Goal: Transaction & Acquisition: Obtain resource

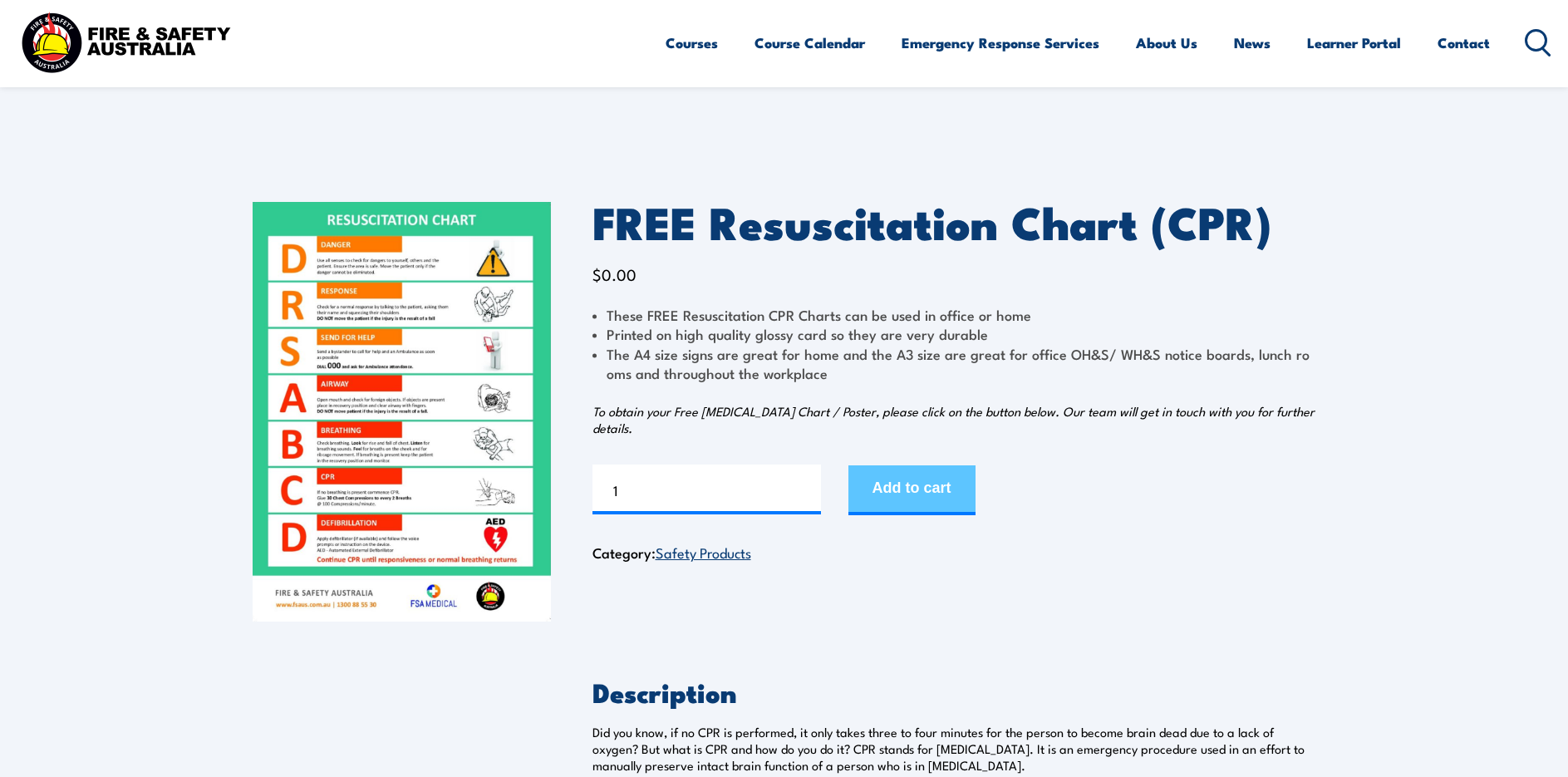
click at [918, 503] on button "Add to cart" at bounding box center [912, 490] width 127 height 50
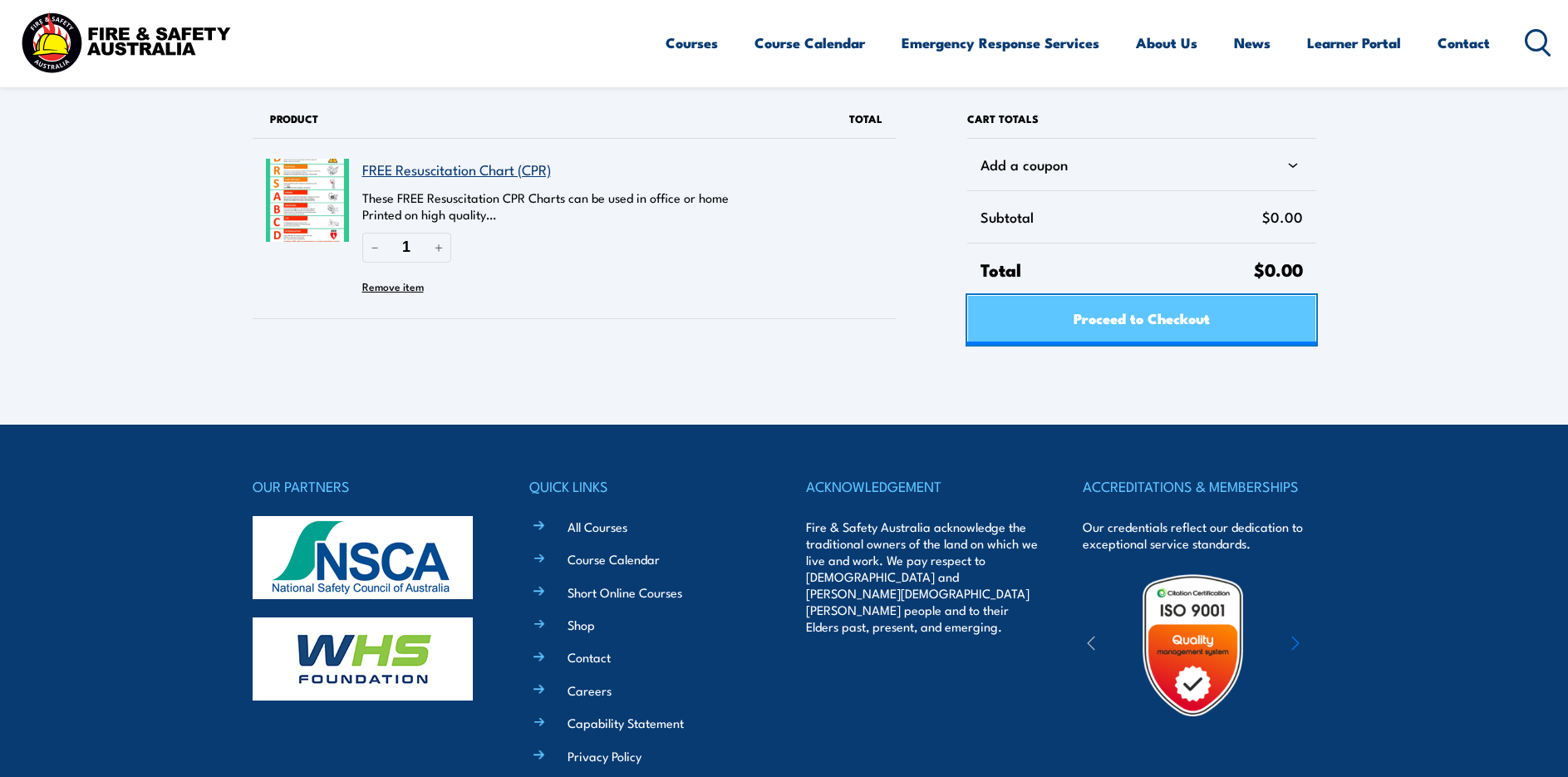
click at [994, 326] on link "Proceed to Checkout" at bounding box center [1141, 319] width 348 height 50
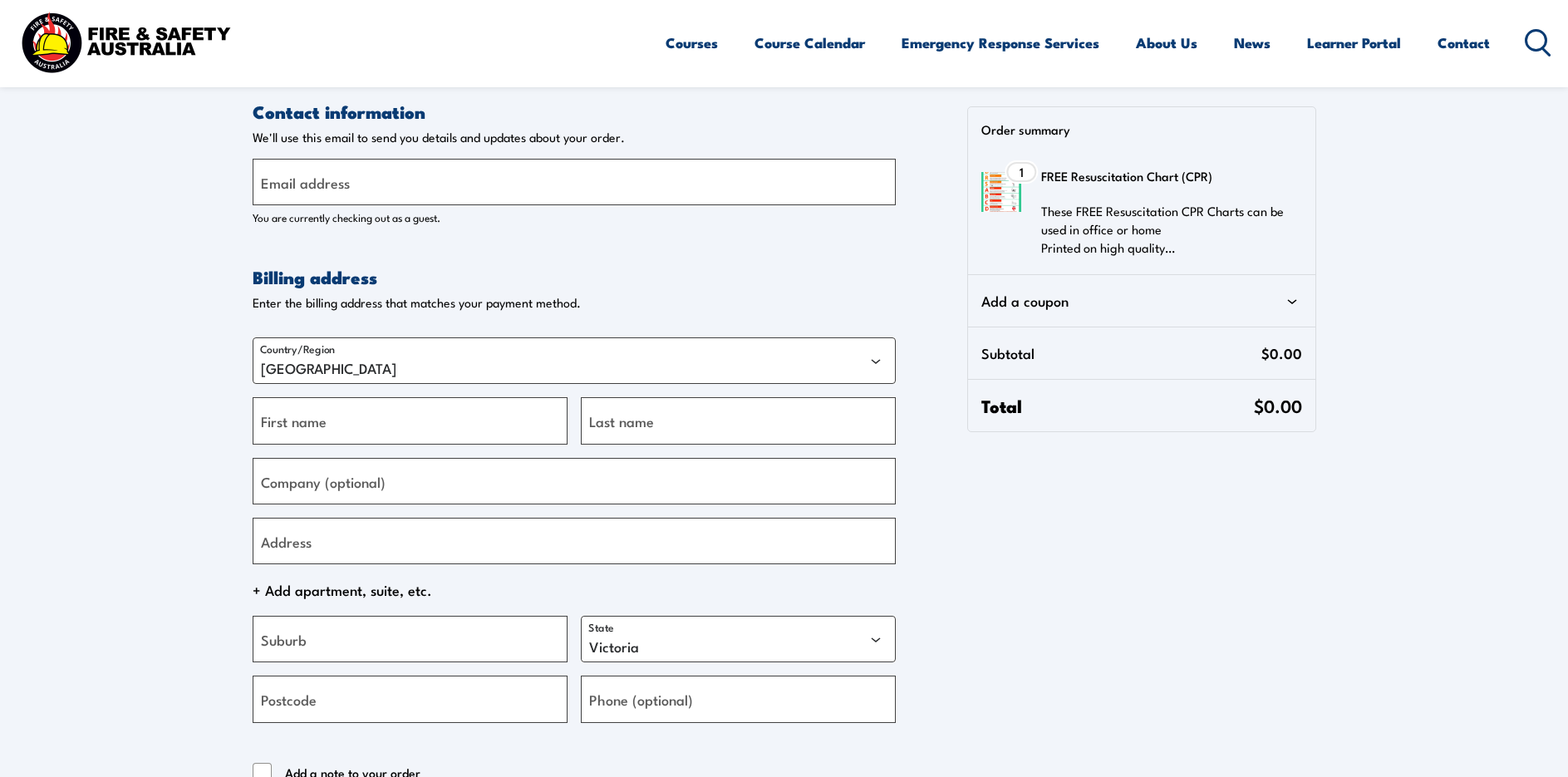
select select "VIC"
click at [300, 171] on label "Email address" at bounding box center [305, 183] width 89 height 22
click at [300, 171] on input "Email address" at bounding box center [574, 183] width 643 height 47
type input "coralea@matcorp.com.au"
click at [289, 412] on label "First name" at bounding box center [294, 421] width 66 height 22
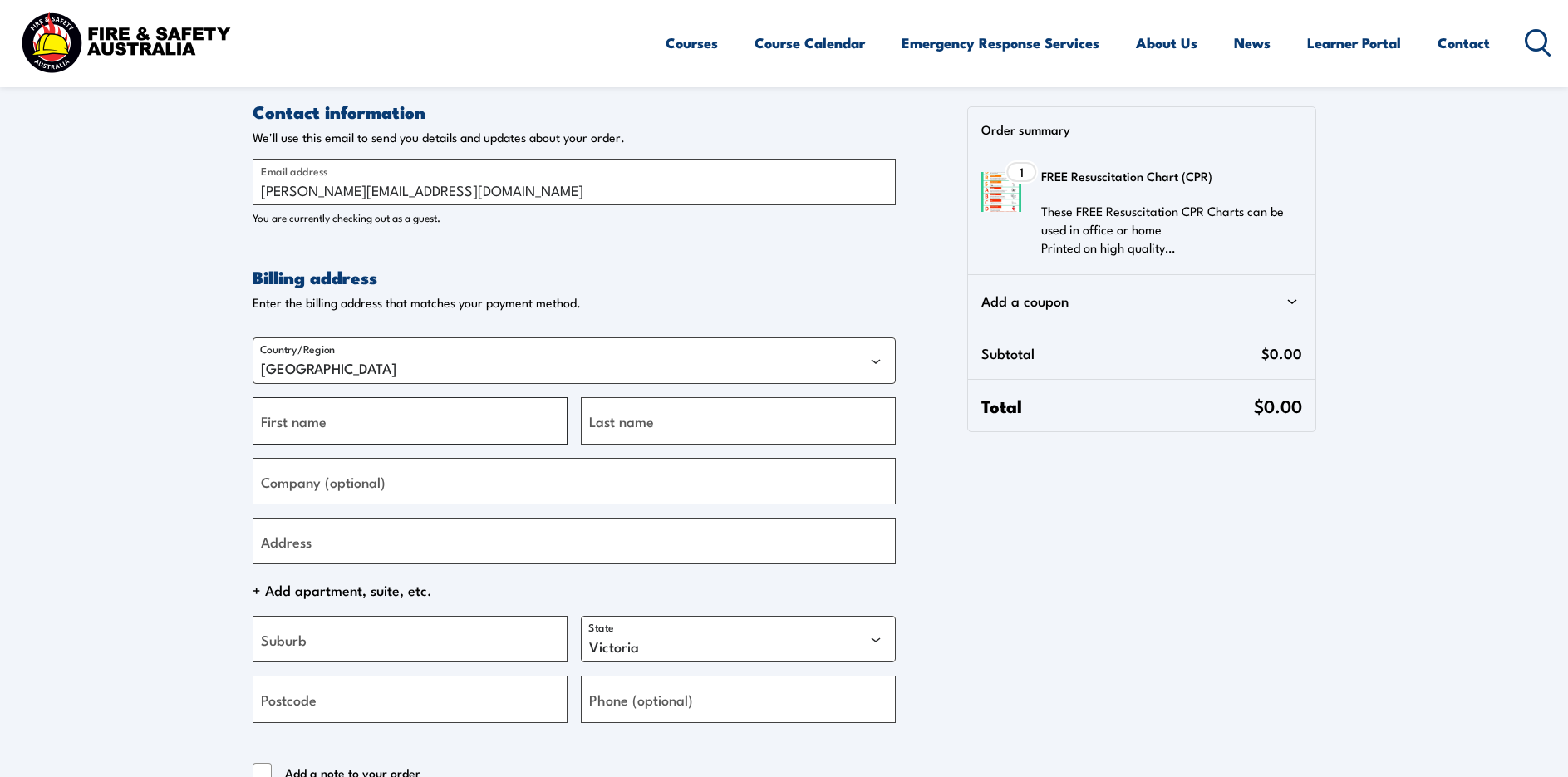
click at [289, 412] on input "First name" at bounding box center [410, 420] width 315 height 47
type input "Coralea"
type input "Matas"
type input "Matcorp Electrical pty ltd"
click at [346, 544] on input "Address" at bounding box center [574, 541] width 643 height 47
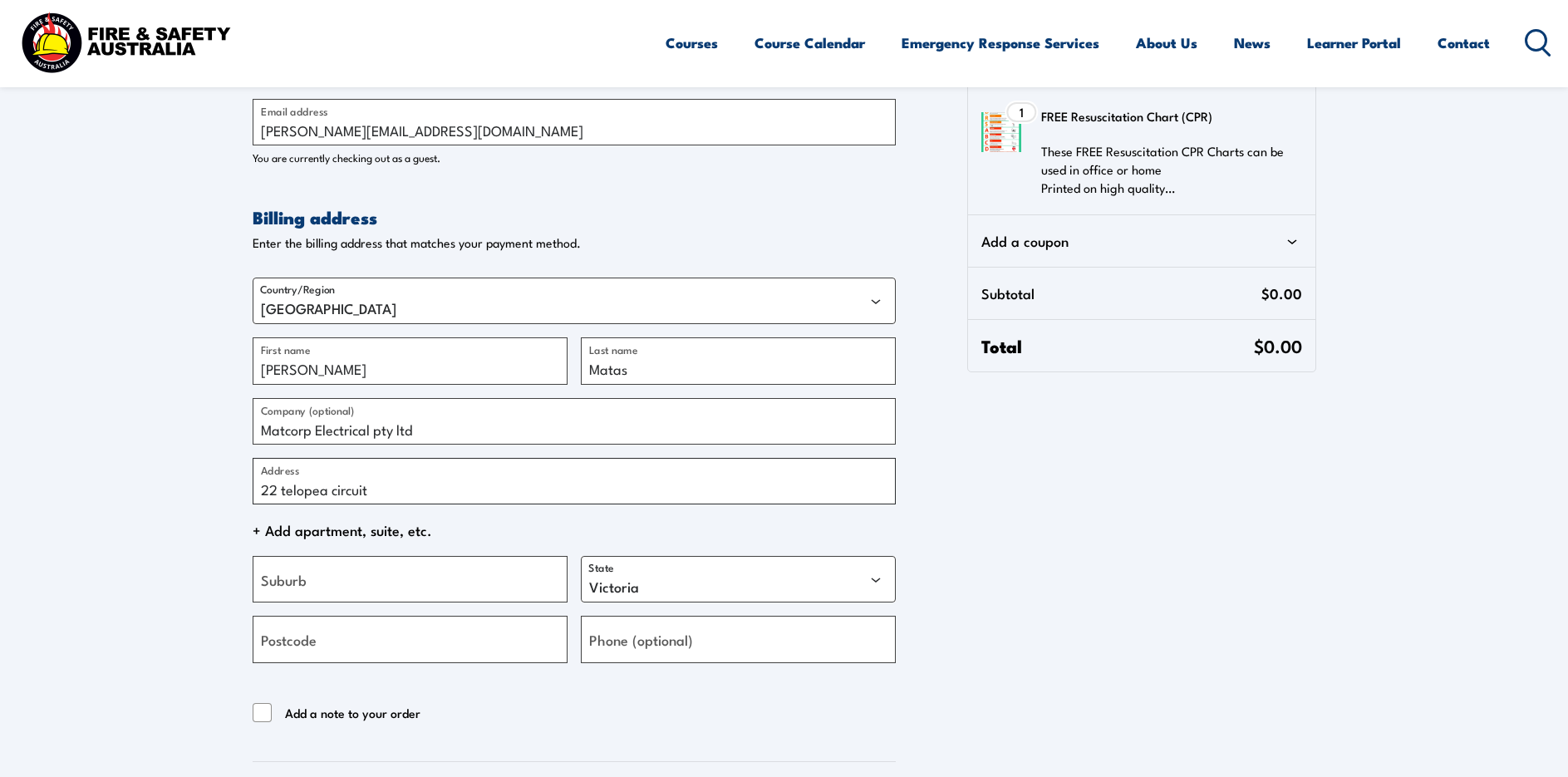
scroll to position [83, 0]
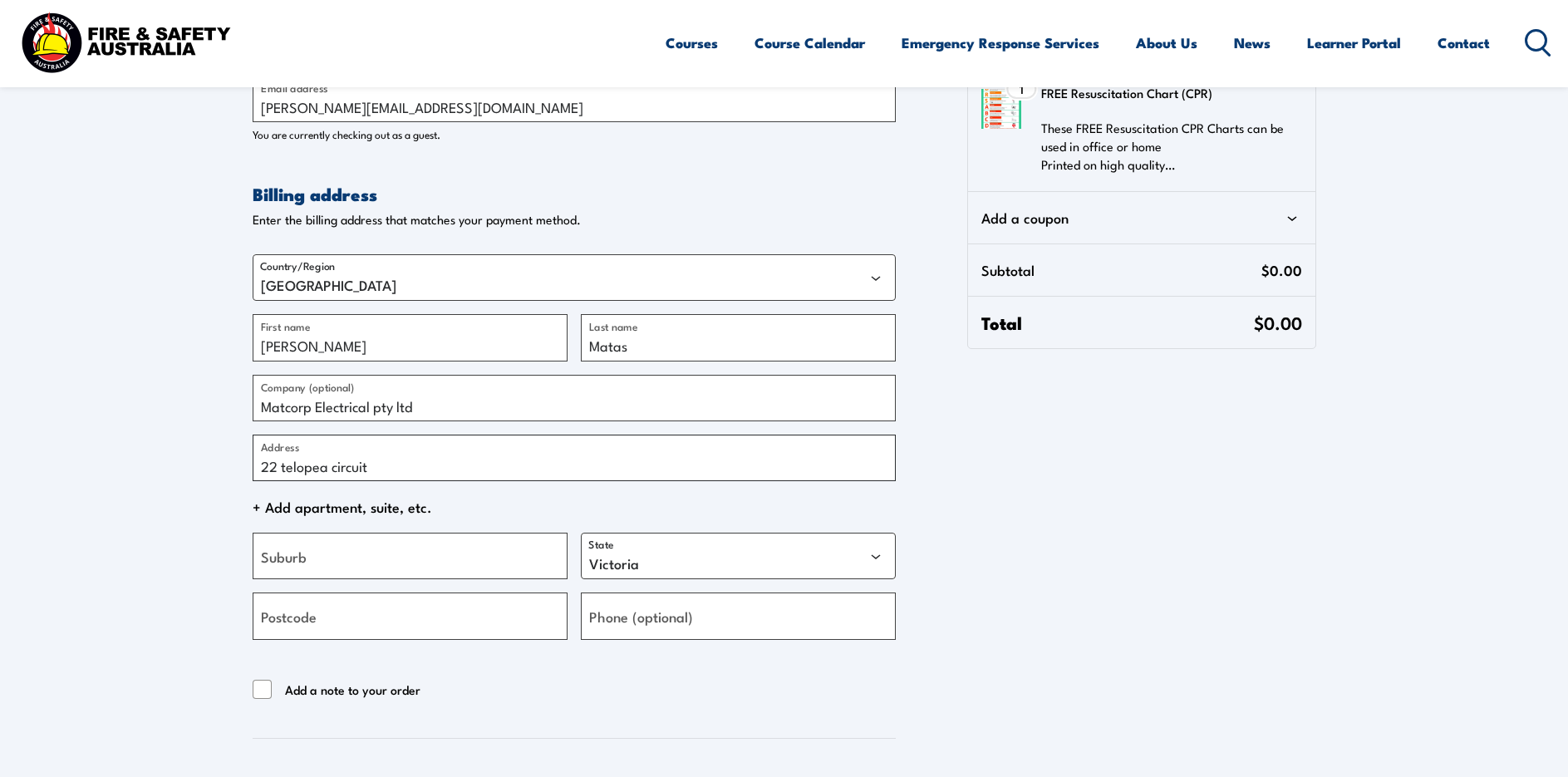
type input "22 telopea circuit"
click at [378, 553] on input "Suburb" at bounding box center [410, 556] width 315 height 47
type input "mount annan"
select select "NSW"
click at [374, 613] on input "Postcode" at bounding box center [410, 616] width 315 height 47
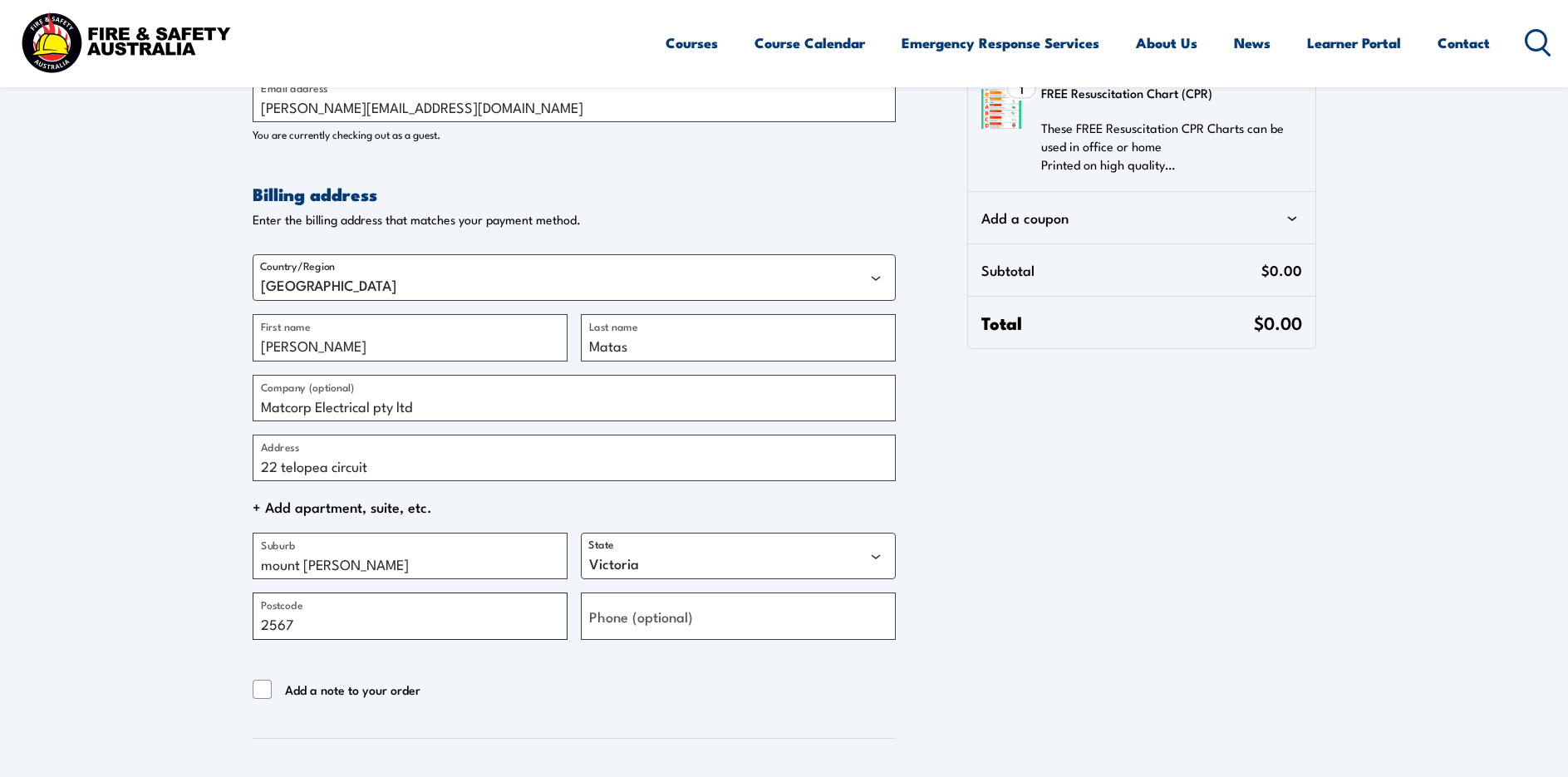
type input "2567"
click at [627, 615] on label "Phone (optional)" at bounding box center [640, 616] width 104 height 22
click at [627, 615] on input "Phone (optional)" at bounding box center [738, 616] width 315 height 47
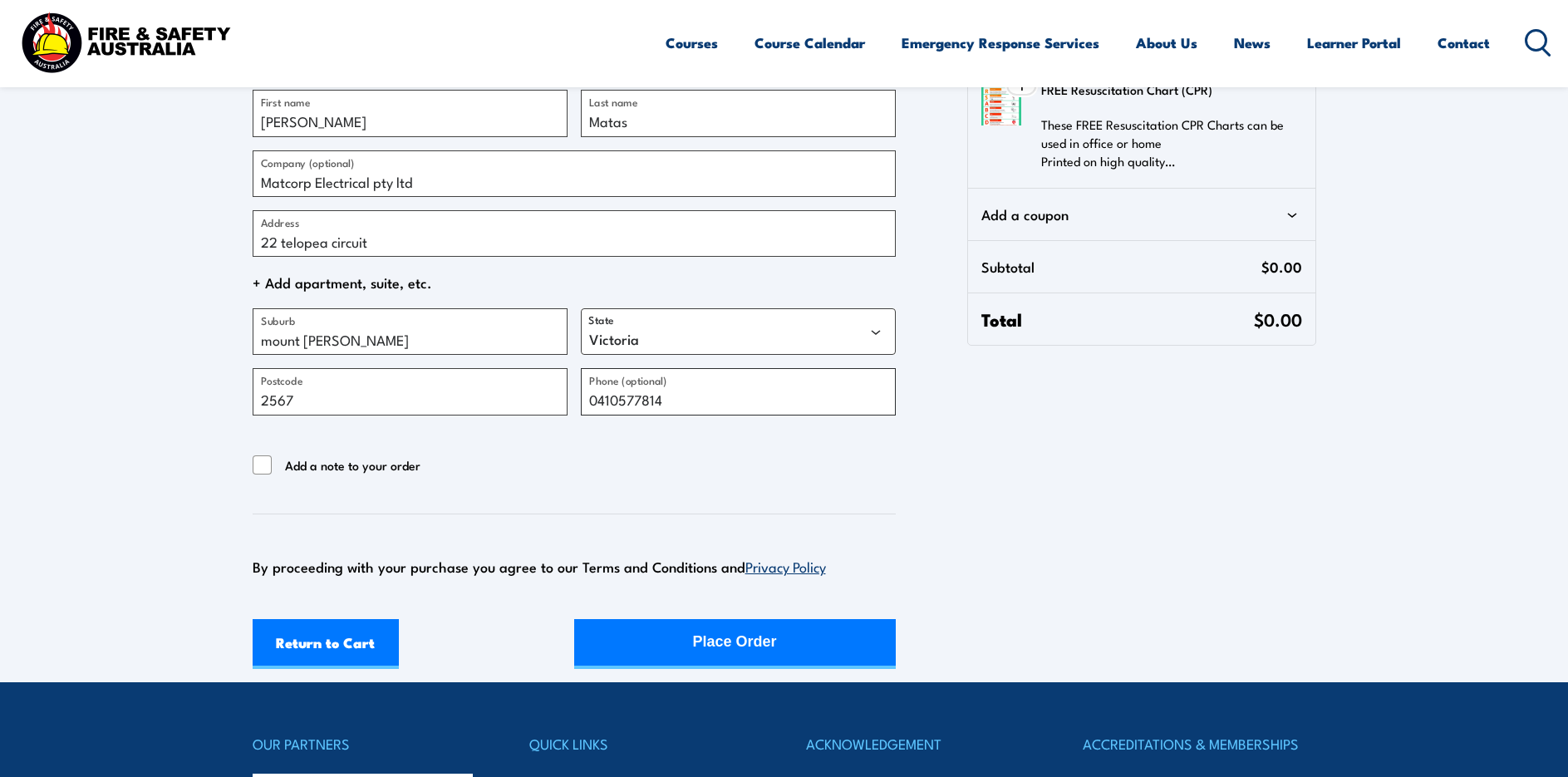
scroll to position [332, 0]
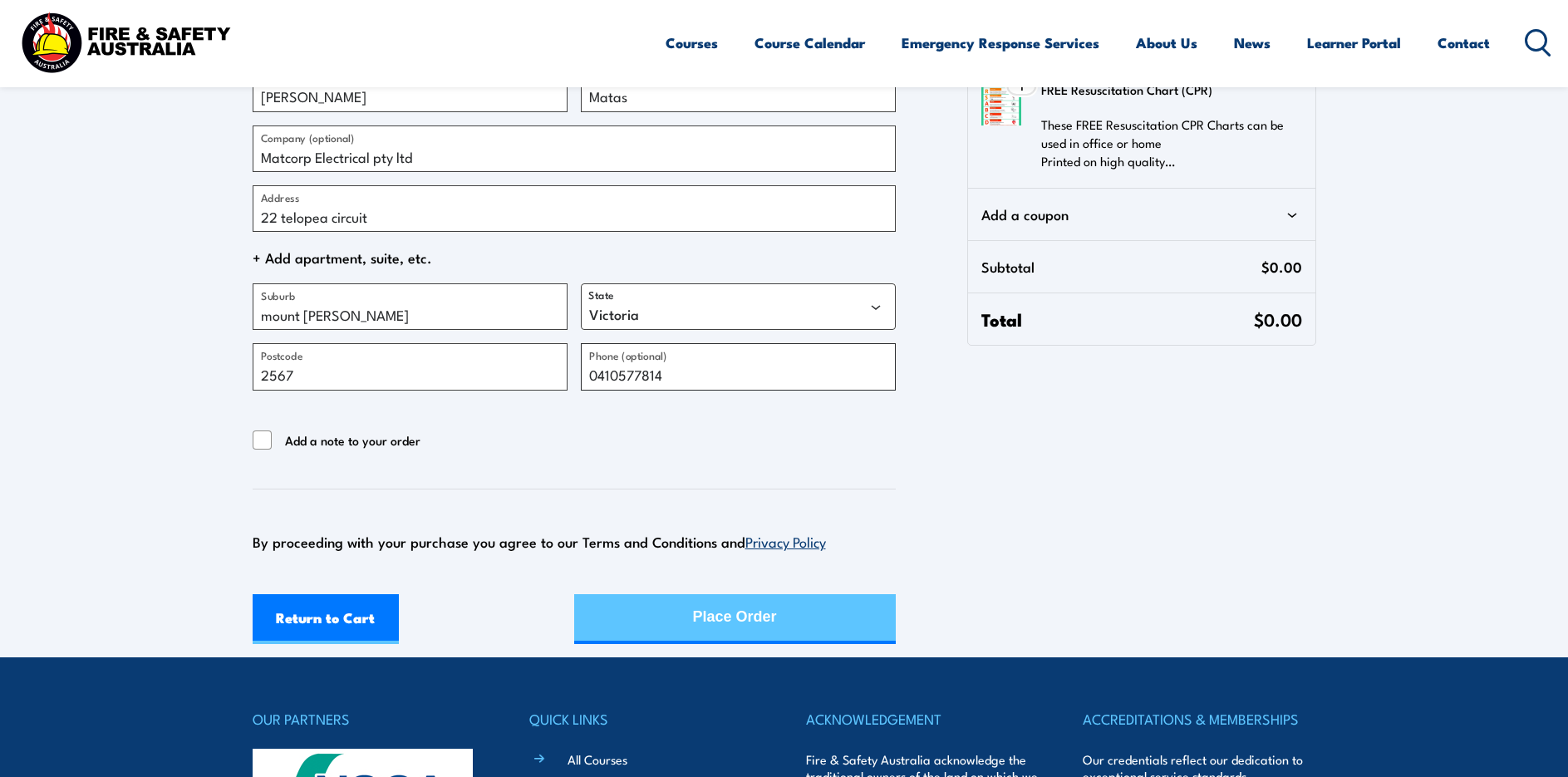
type input "0410577814"
click at [681, 618] on div "Return to Cart Place Order" at bounding box center [574, 619] width 643 height 50
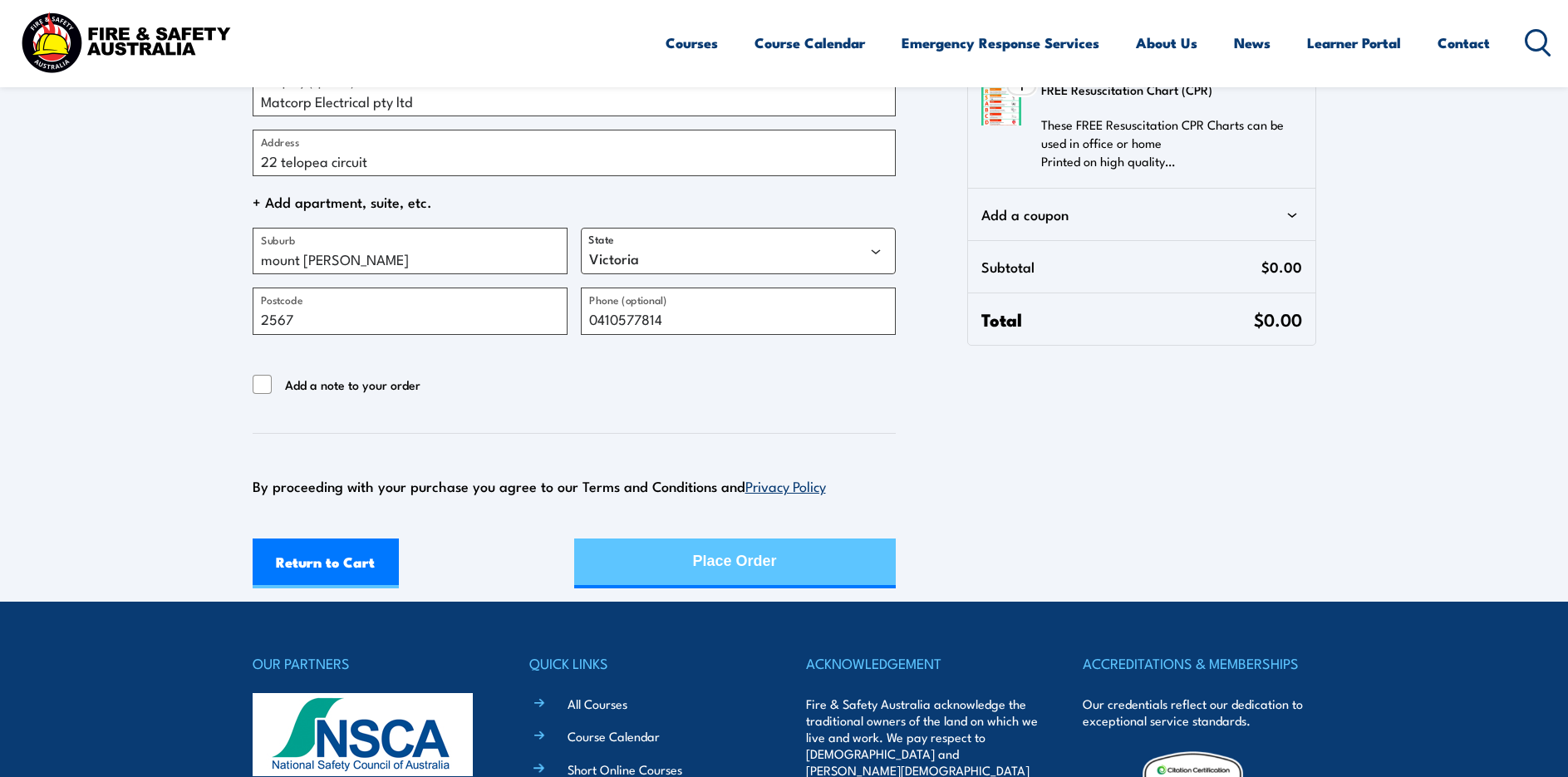
scroll to position [416, 0]
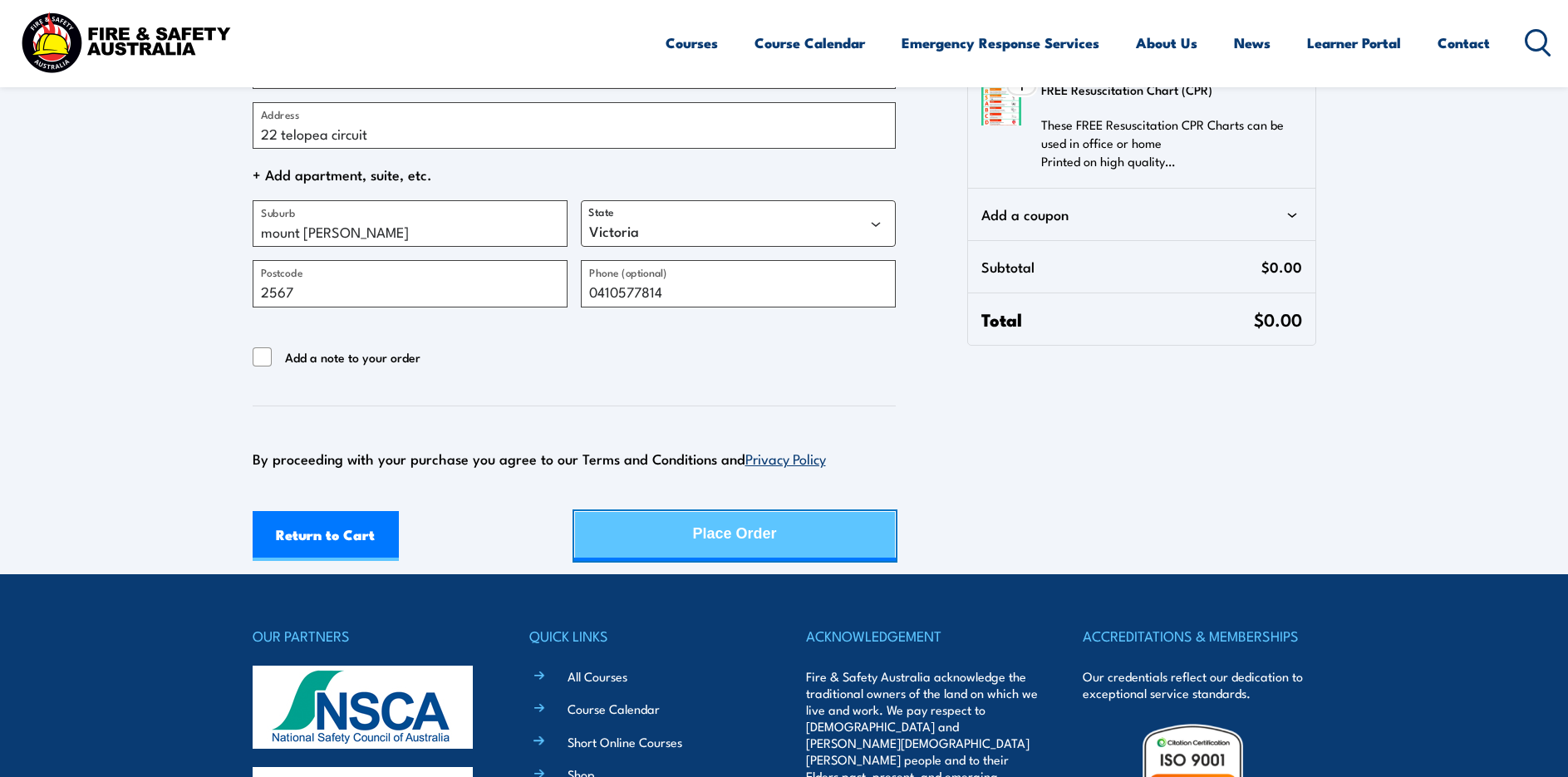
click at [683, 525] on button "Place Order" at bounding box center [734, 535] width 321 height 50
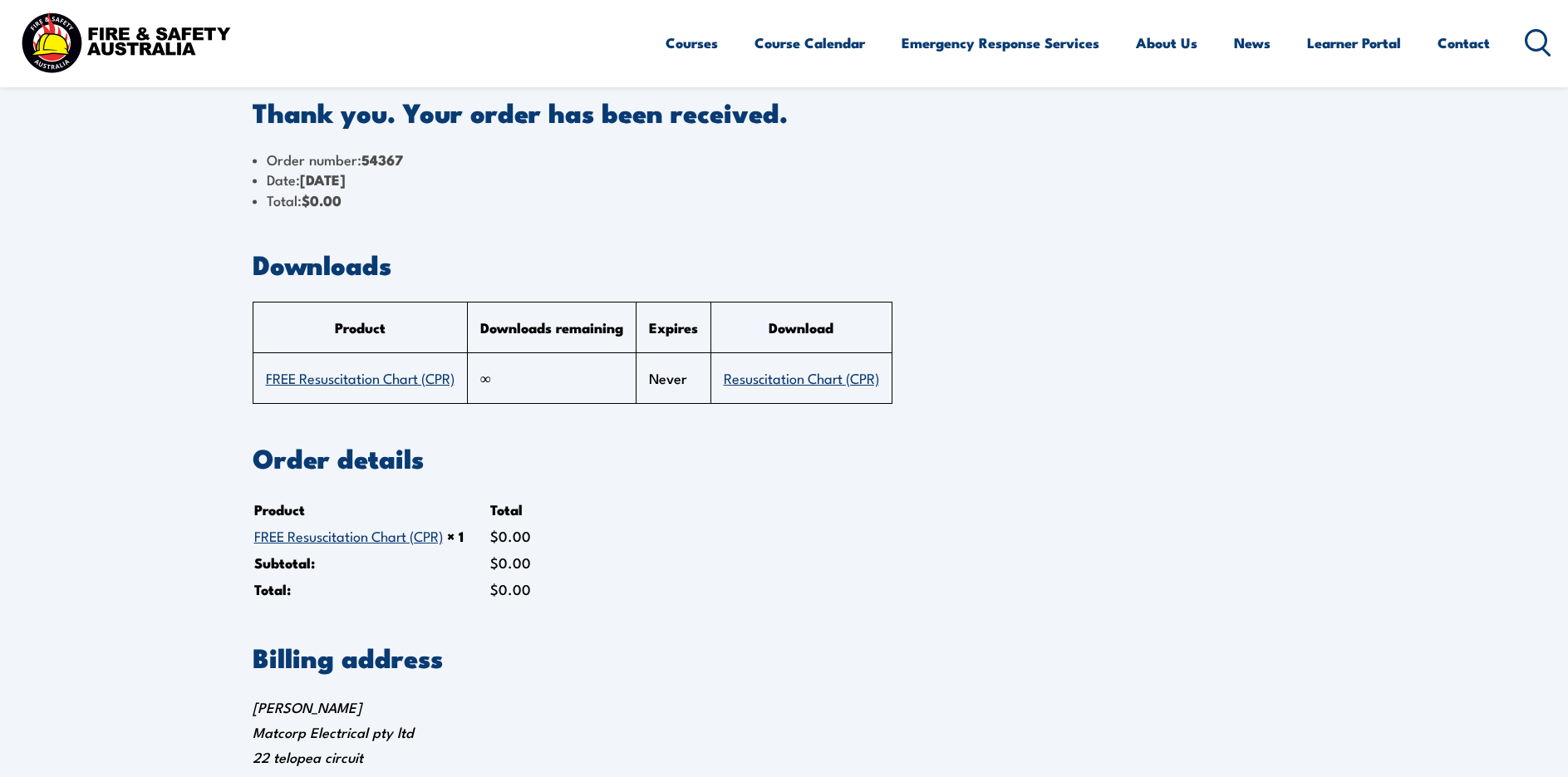
click at [784, 379] on link "Resuscitation Chart (CPR)" at bounding box center [801, 376] width 155 height 20
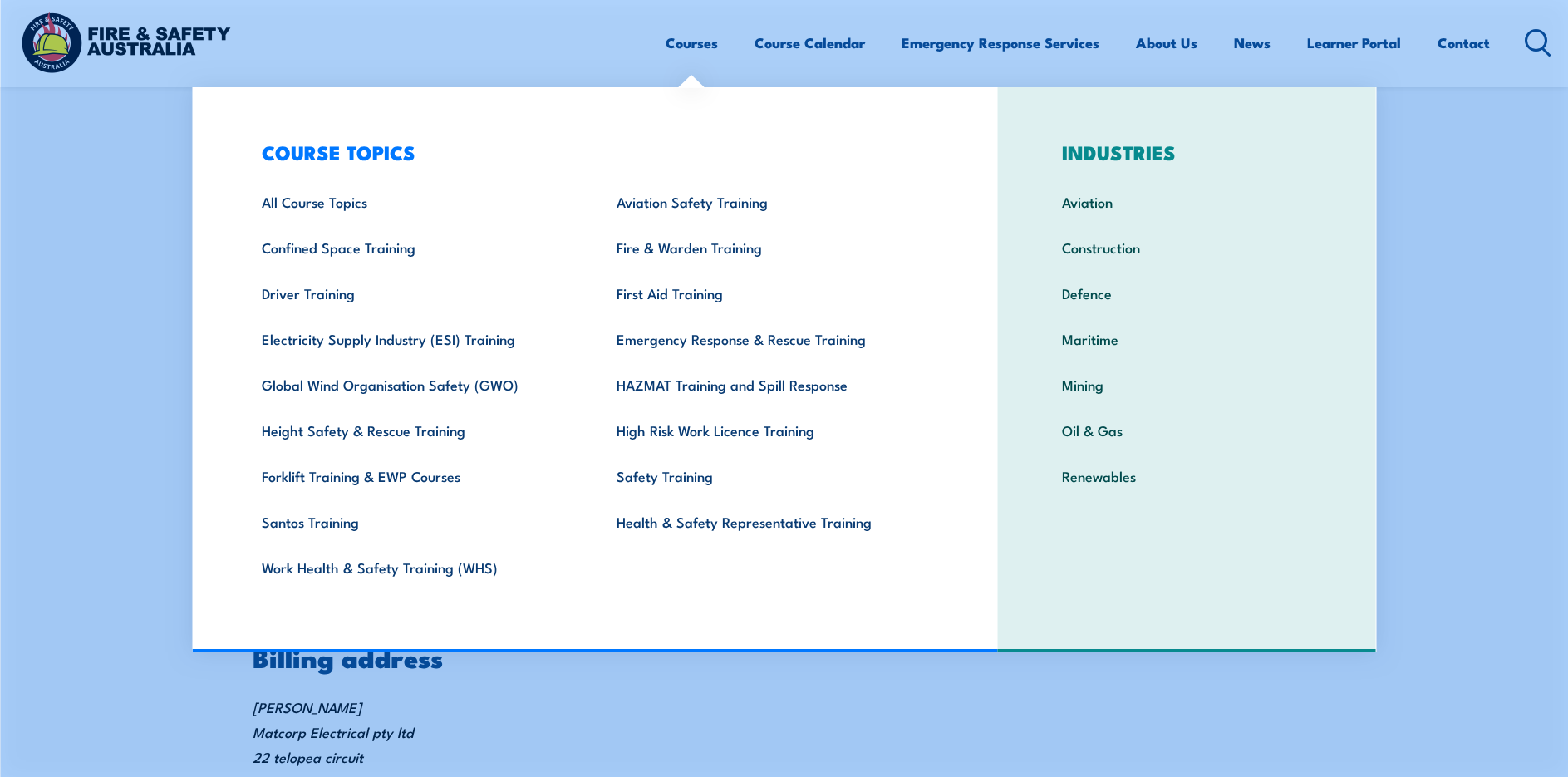
click at [174, 27] on img at bounding box center [125, 42] width 218 height 71
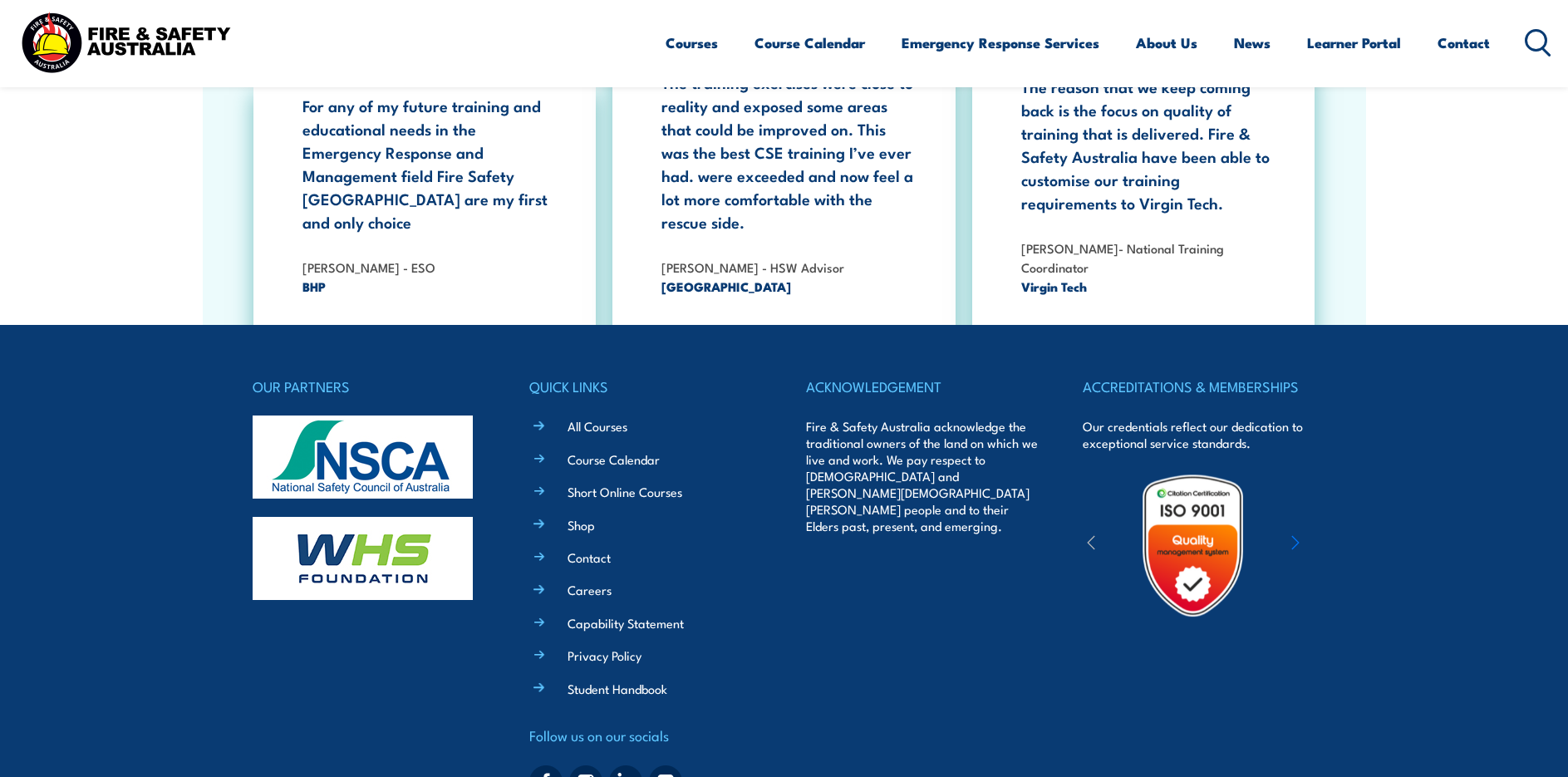
scroll to position [3041, 0]
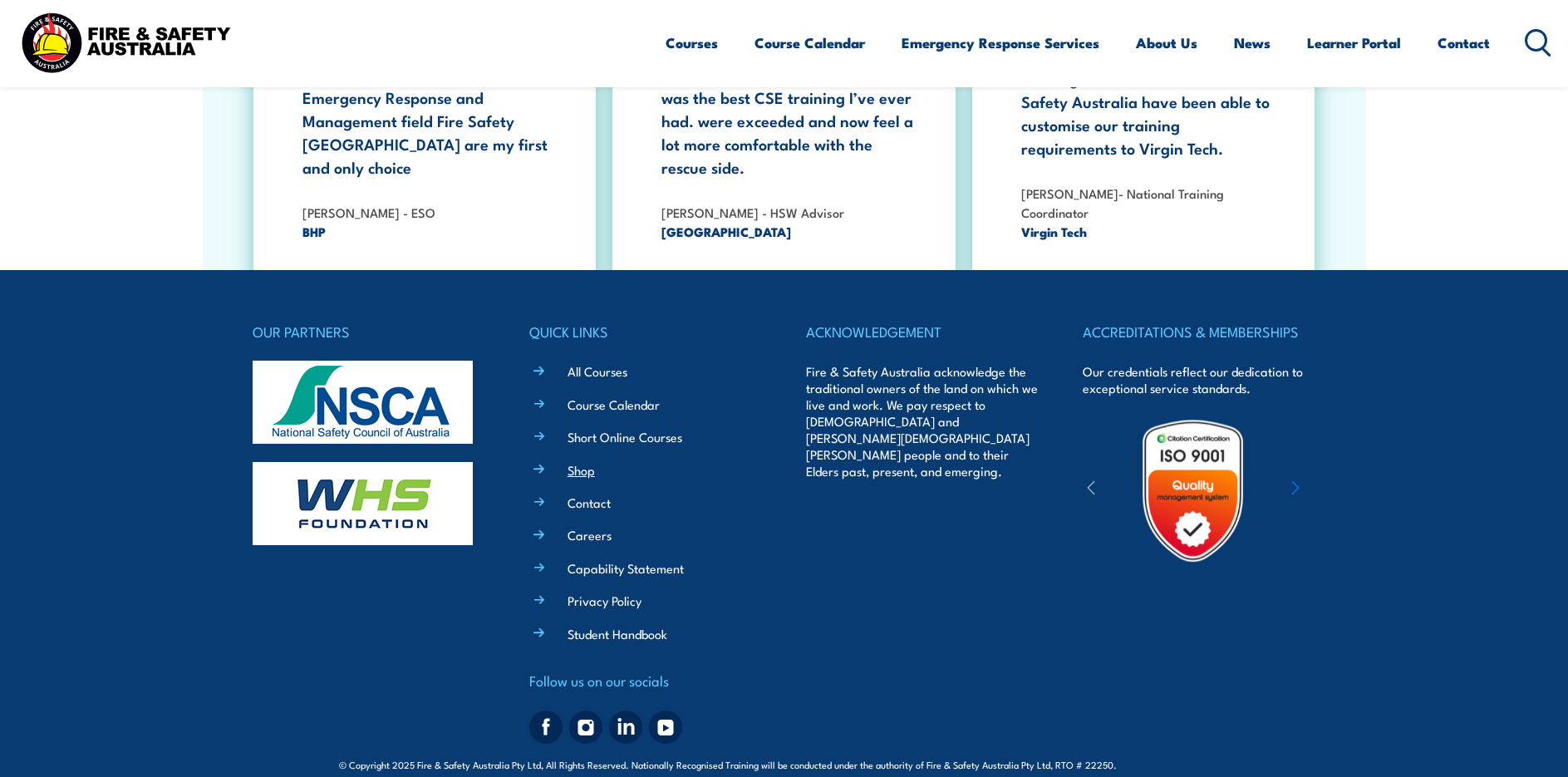
click at [578, 462] on link "Shop" at bounding box center [580, 470] width 27 height 18
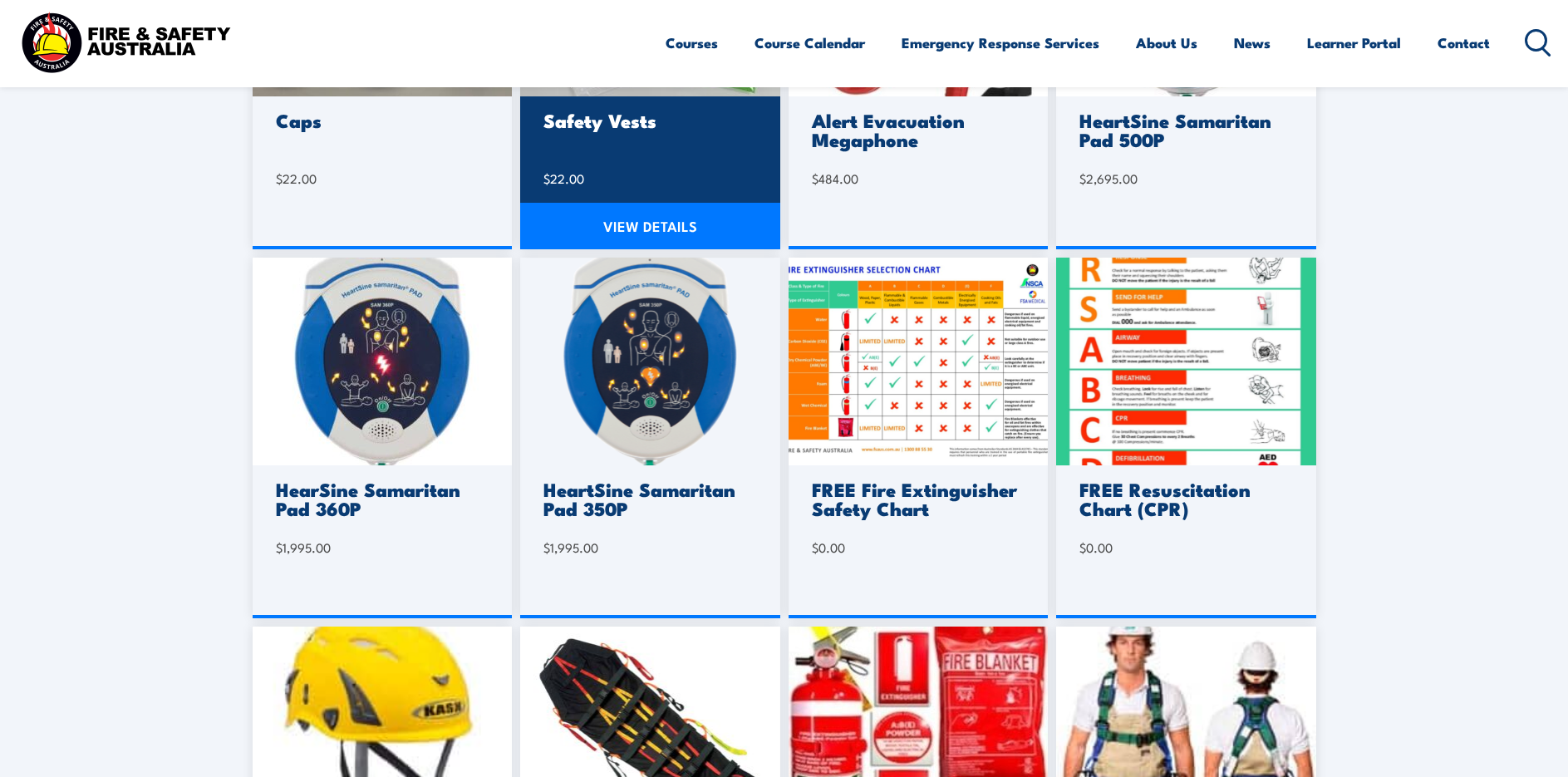
scroll to position [665, 0]
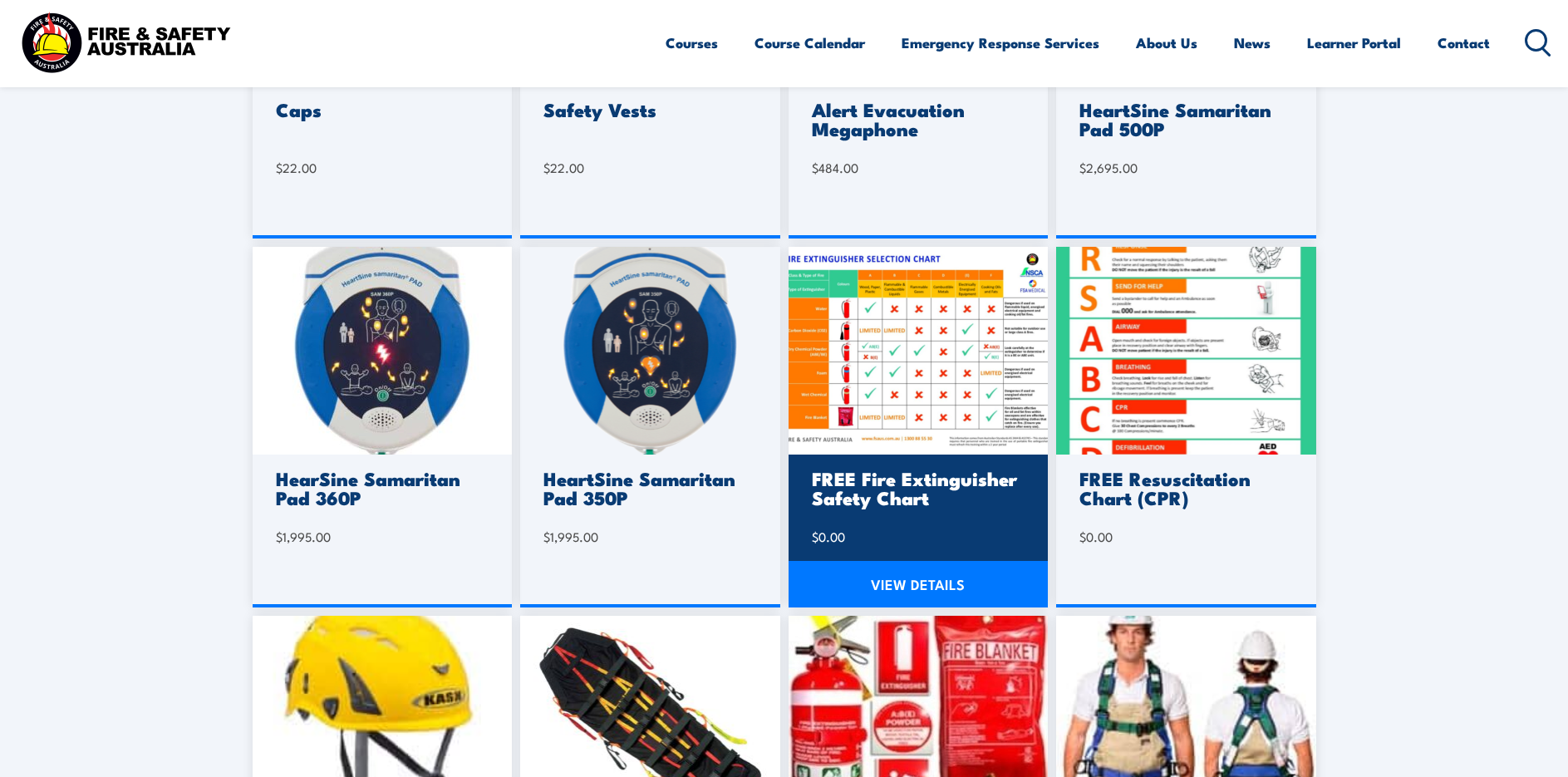
click at [898, 499] on h3 "FREE Fire Extinguisher Safety Chart" at bounding box center [916, 488] width 209 height 38
click at [876, 410] on img at bounding box center [918, 351] width 260 height 208
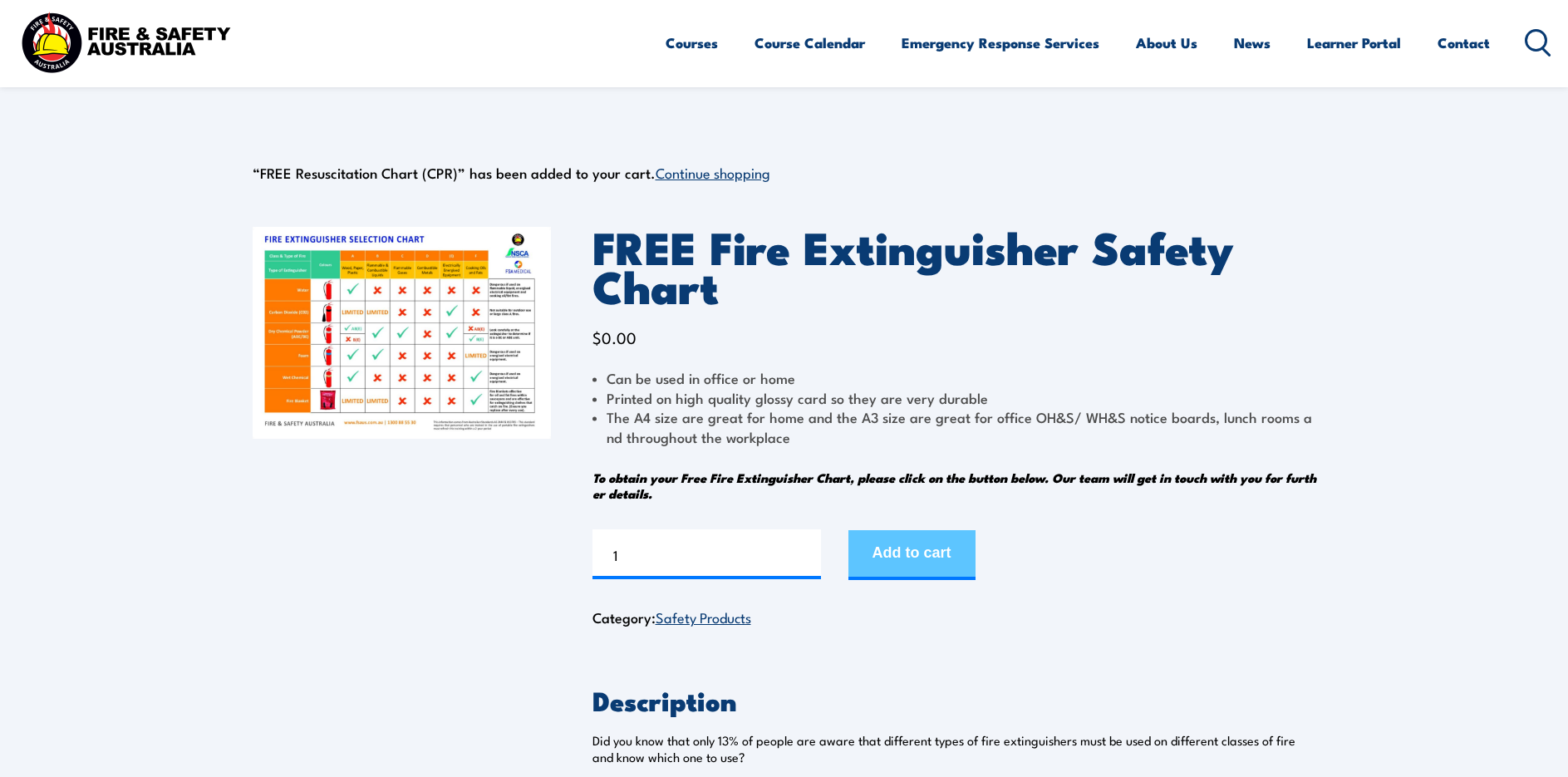
click at [894, 547] on button "Add to cart" at bounding box center [912, 554] width 127 height 50
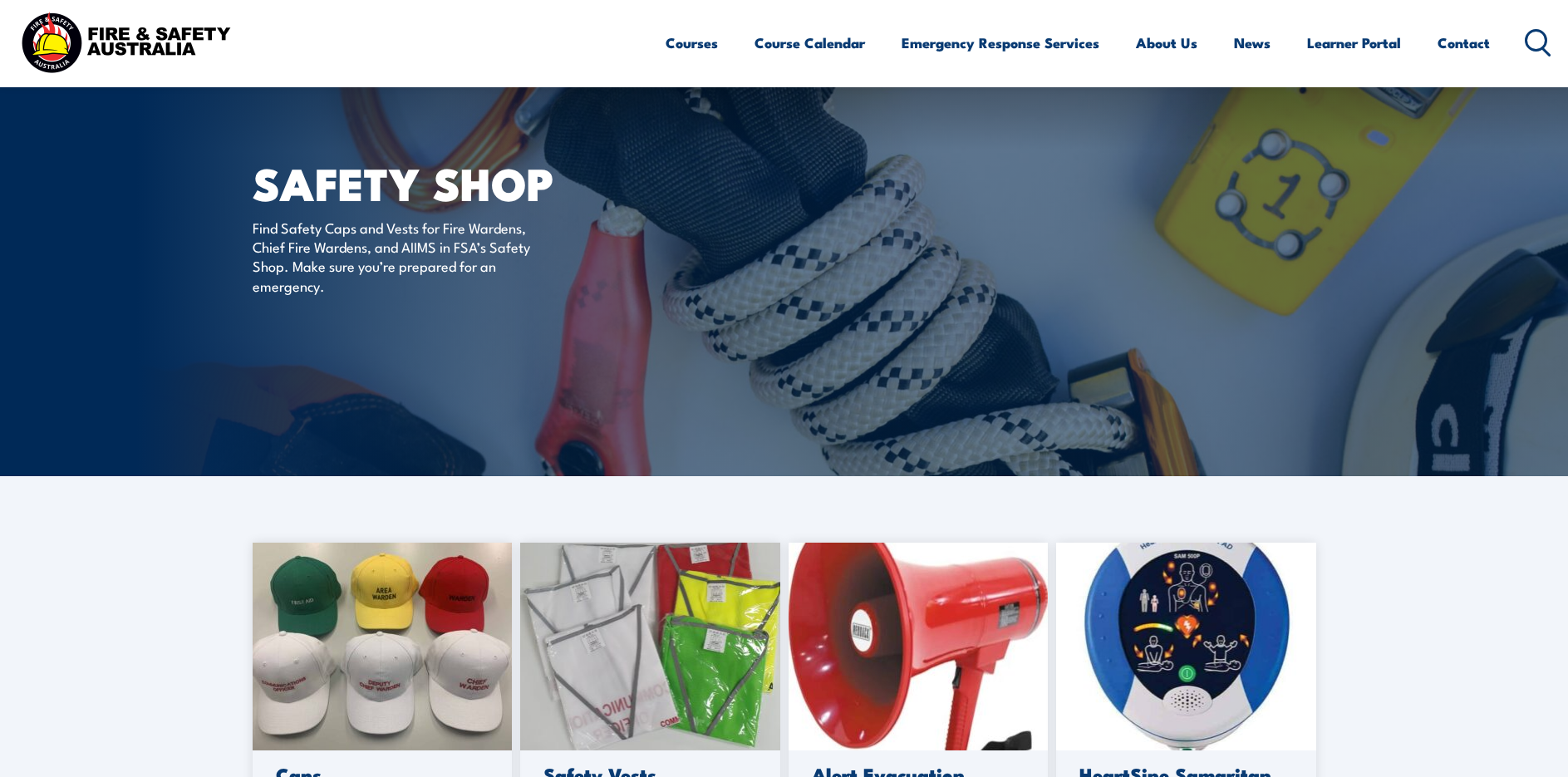
scroll to position [581, 0]
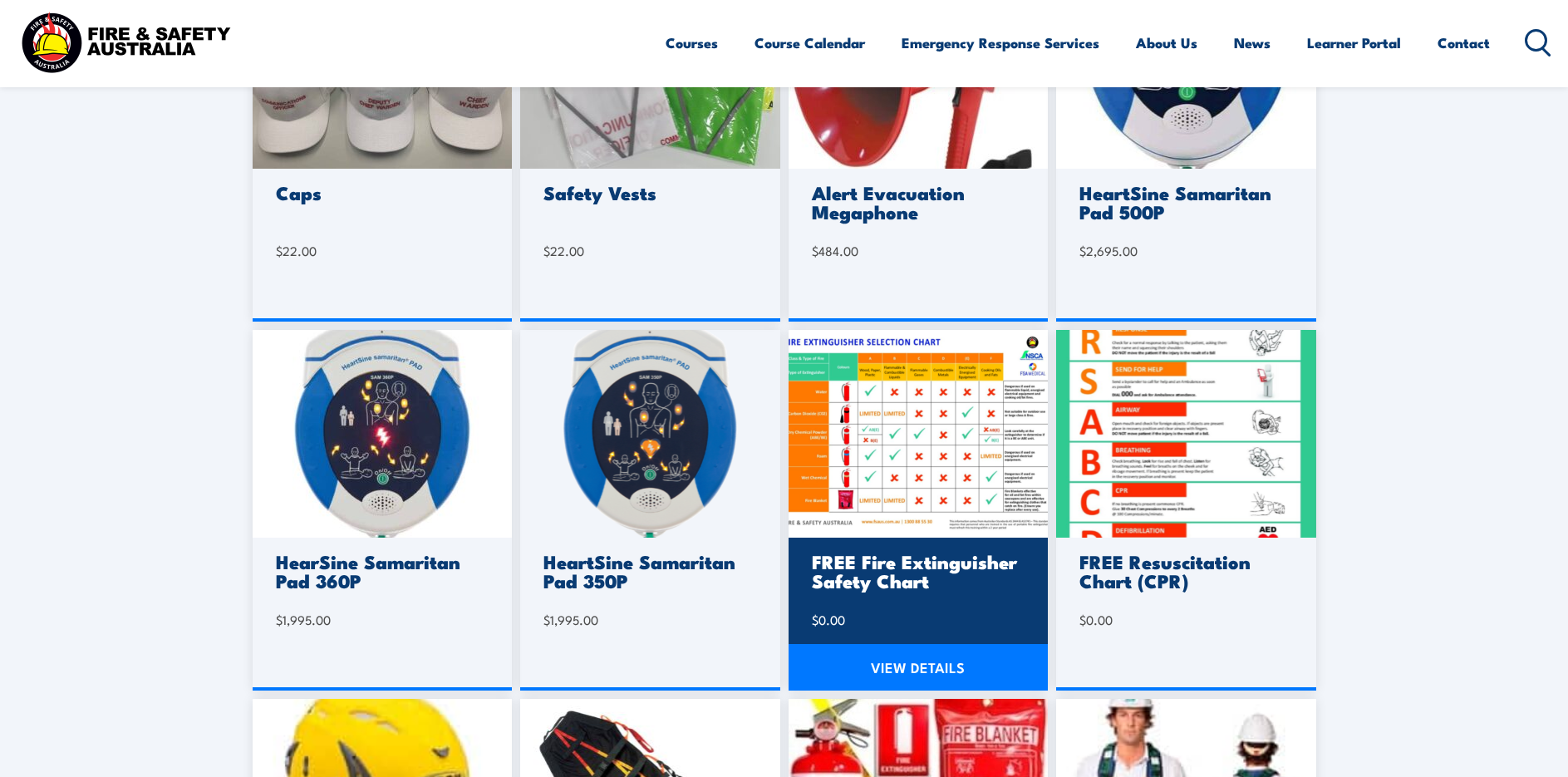
click at [916, 656] on link "VIEW DETAILS" at bounding box center [918, 667] width 260 height 47
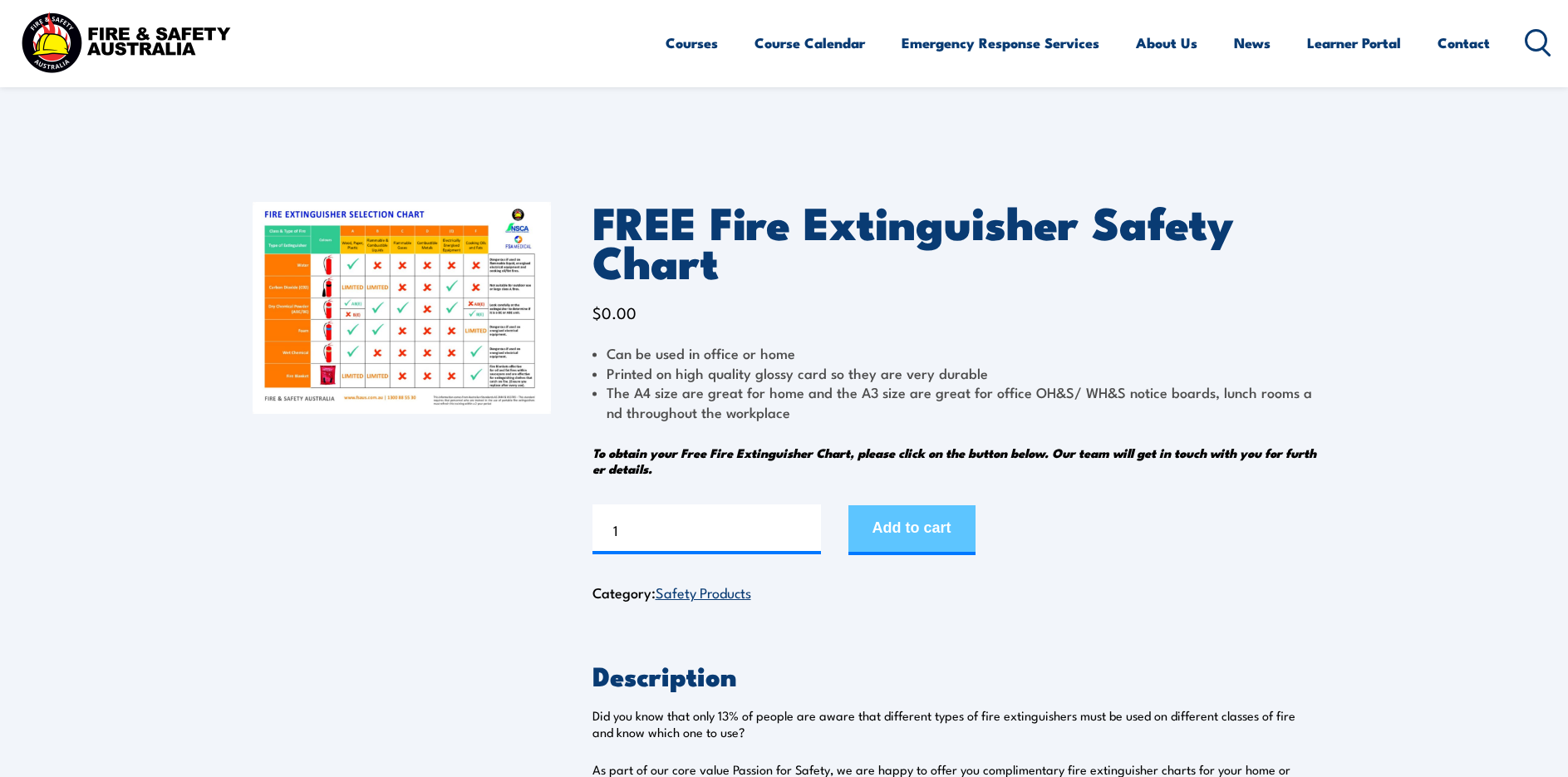
click at [912, 512] on button "Add to cart" at bounding box center [912, 530] width 127 height 50
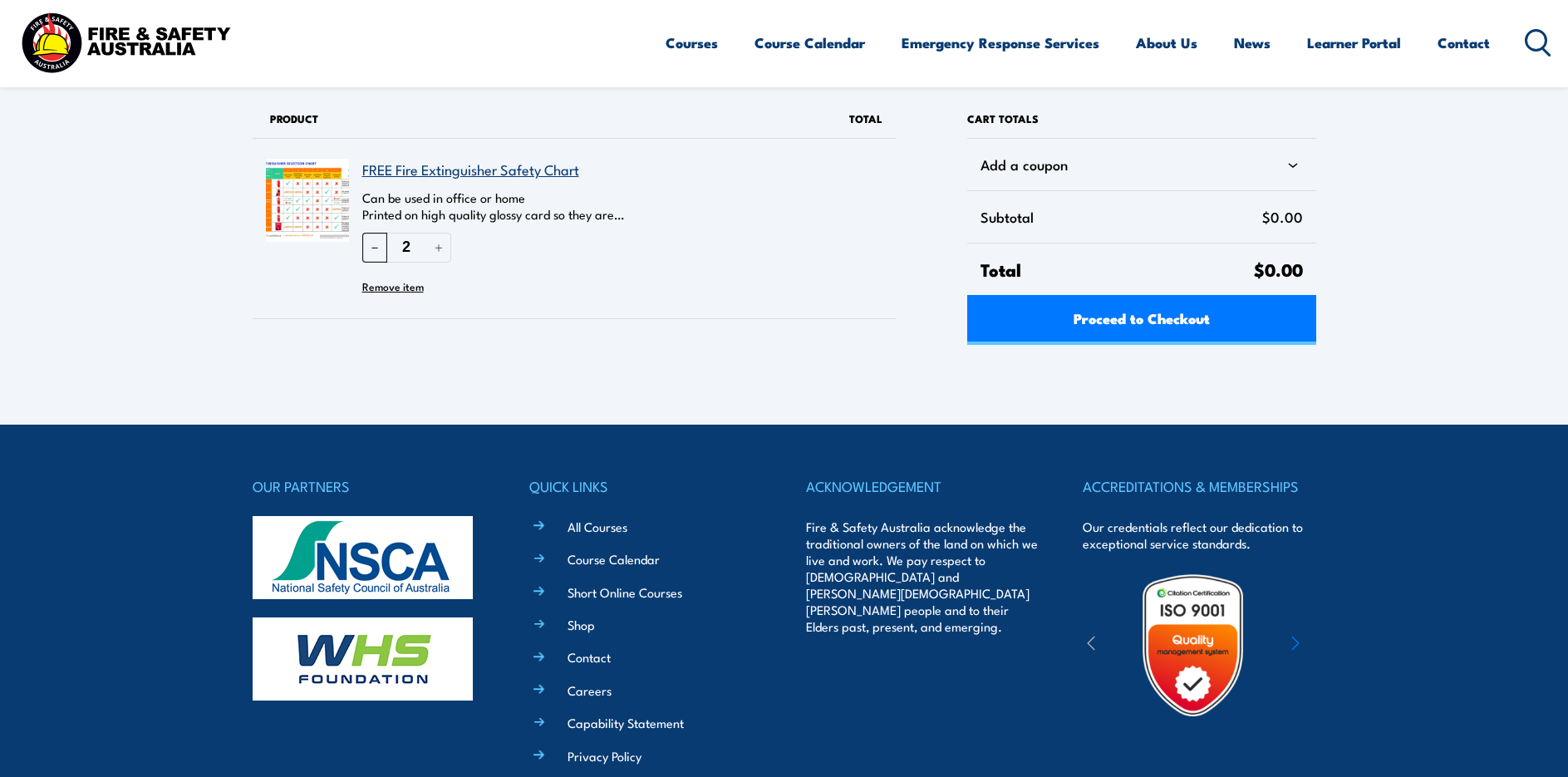
click at [371, 253] on button "－" at bounding box center [374, 247] width 25 height 29
type input "1"
click at [1084, 323] on div "Proceed to Checkout" at bounding box center [1141, 319] width 348 height 50
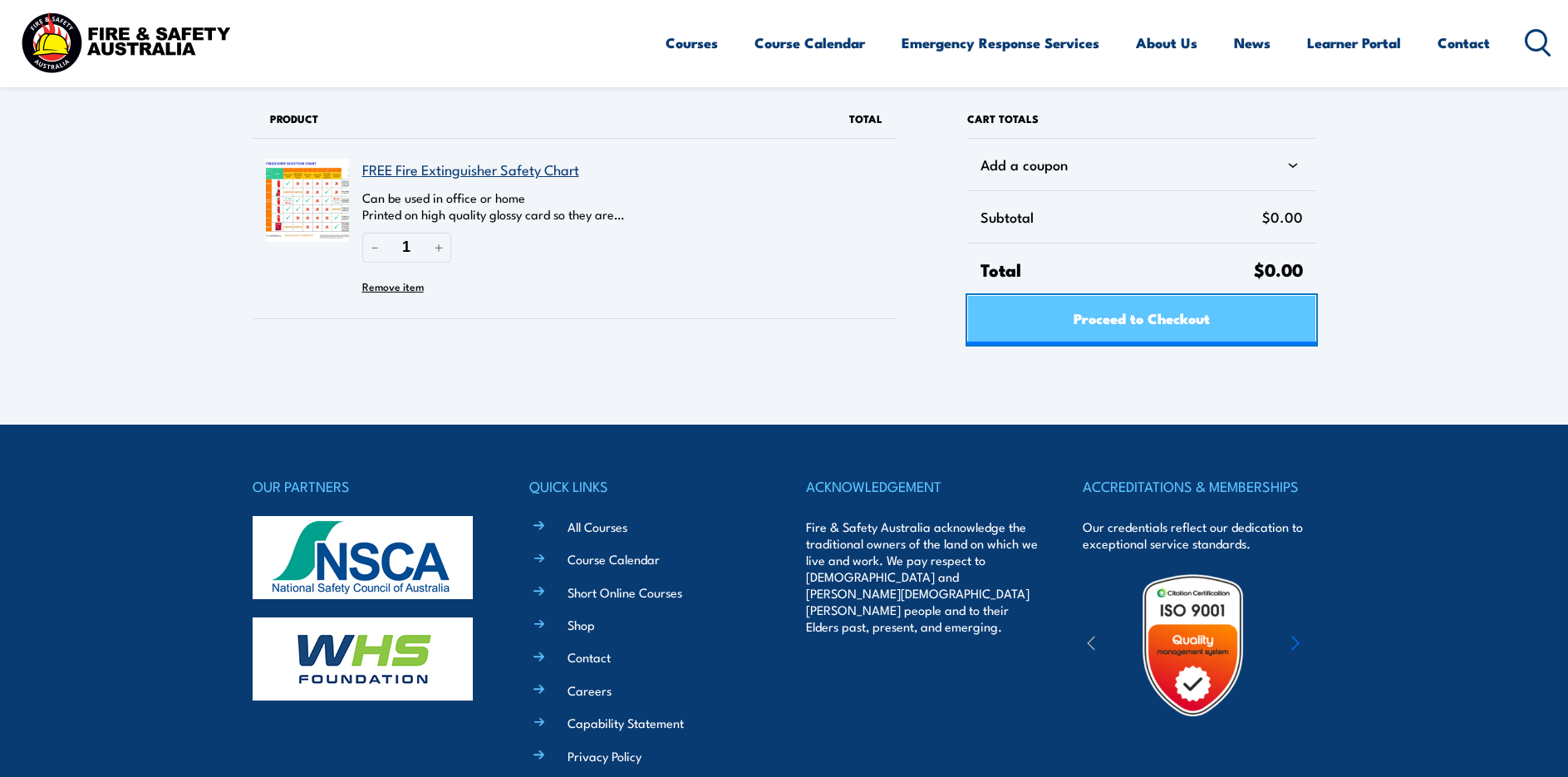
click at [1103, 321] on span "Proceed to Checkout" at bounding box center [1142, 317] width 137 height 44
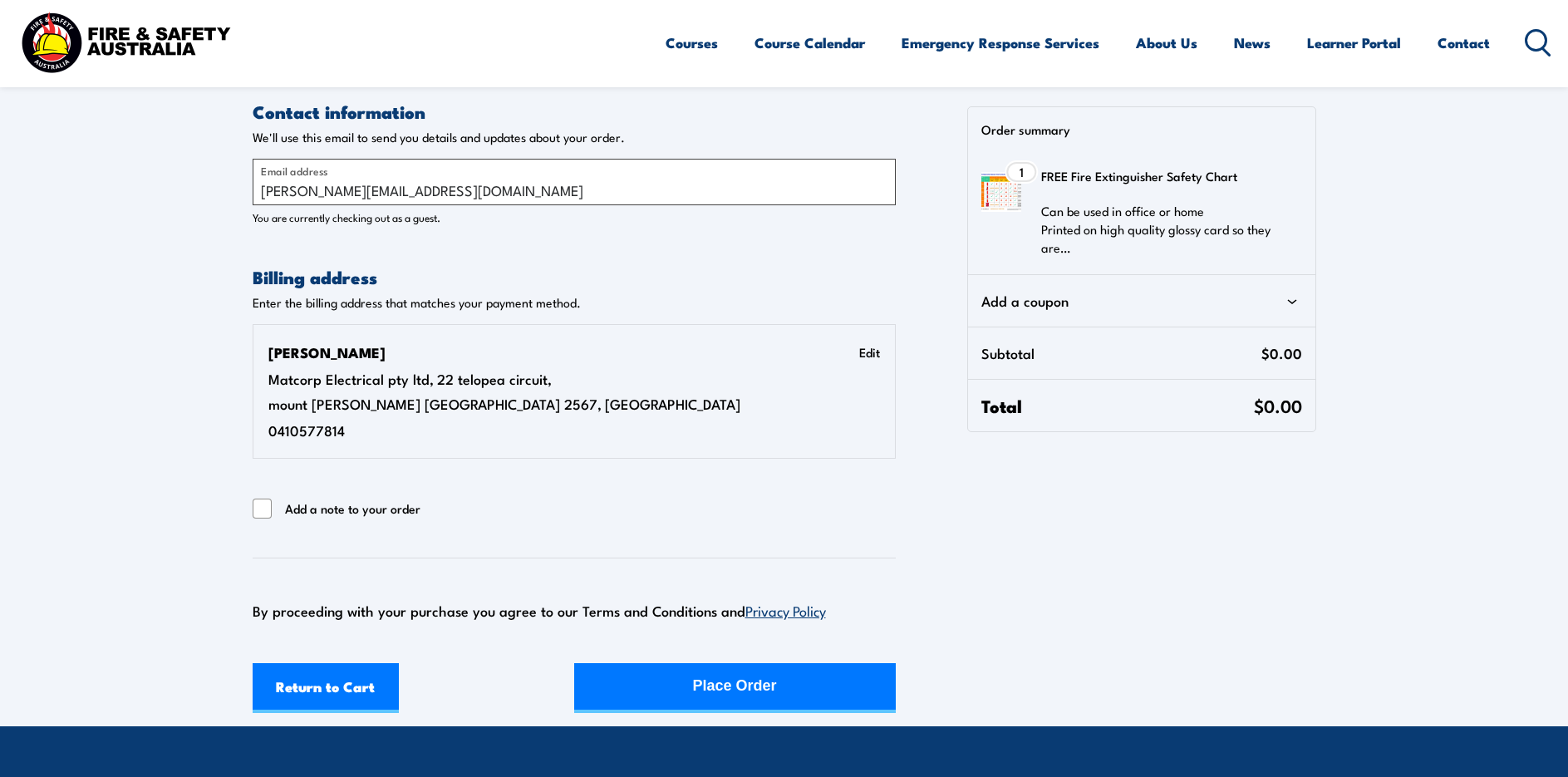
select select "[GEOGRAPHIC_DATA]"
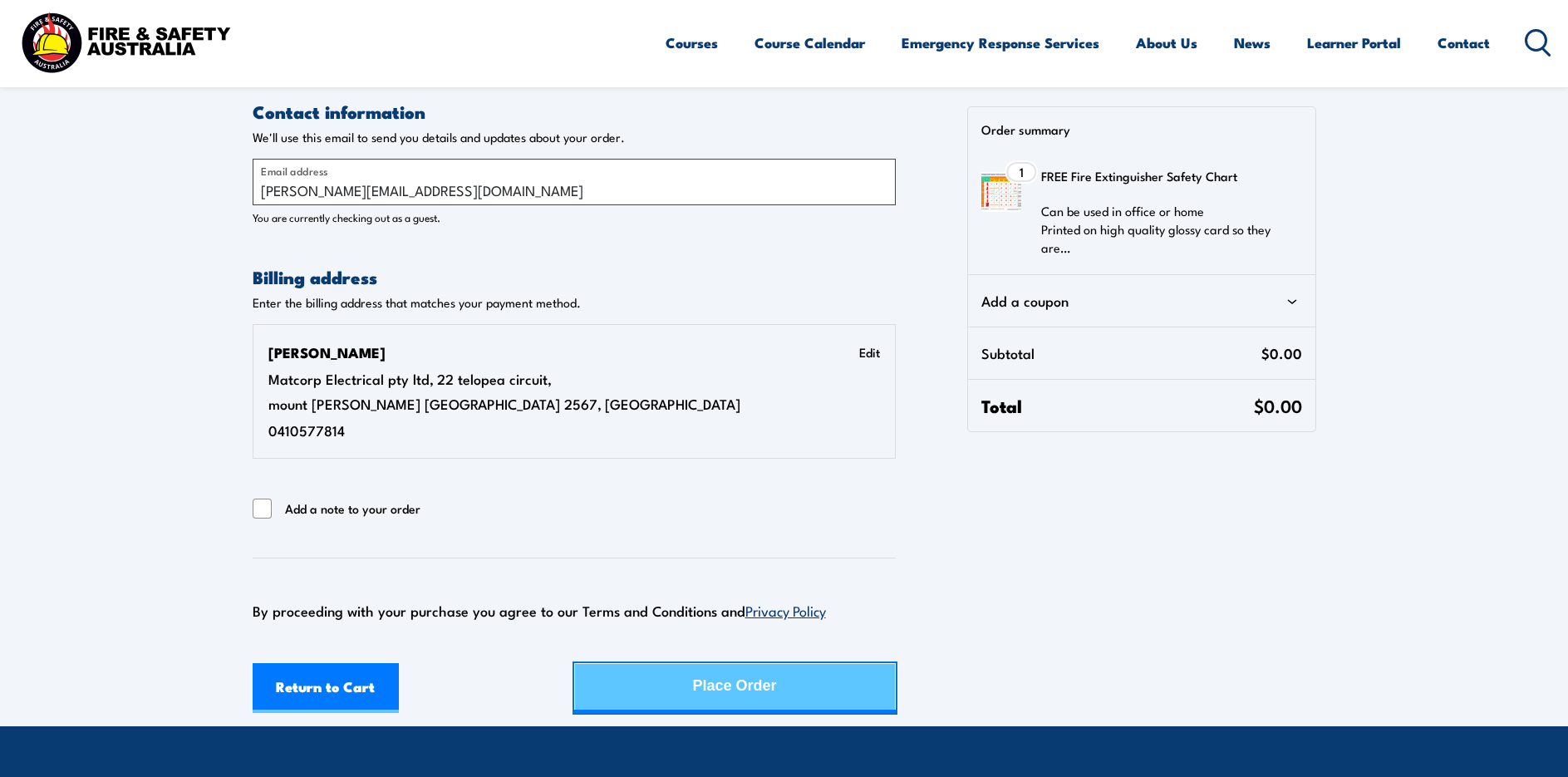
click at [762, 664] on div "Place Order" at bounding box center [735, 685] width 84 height 44
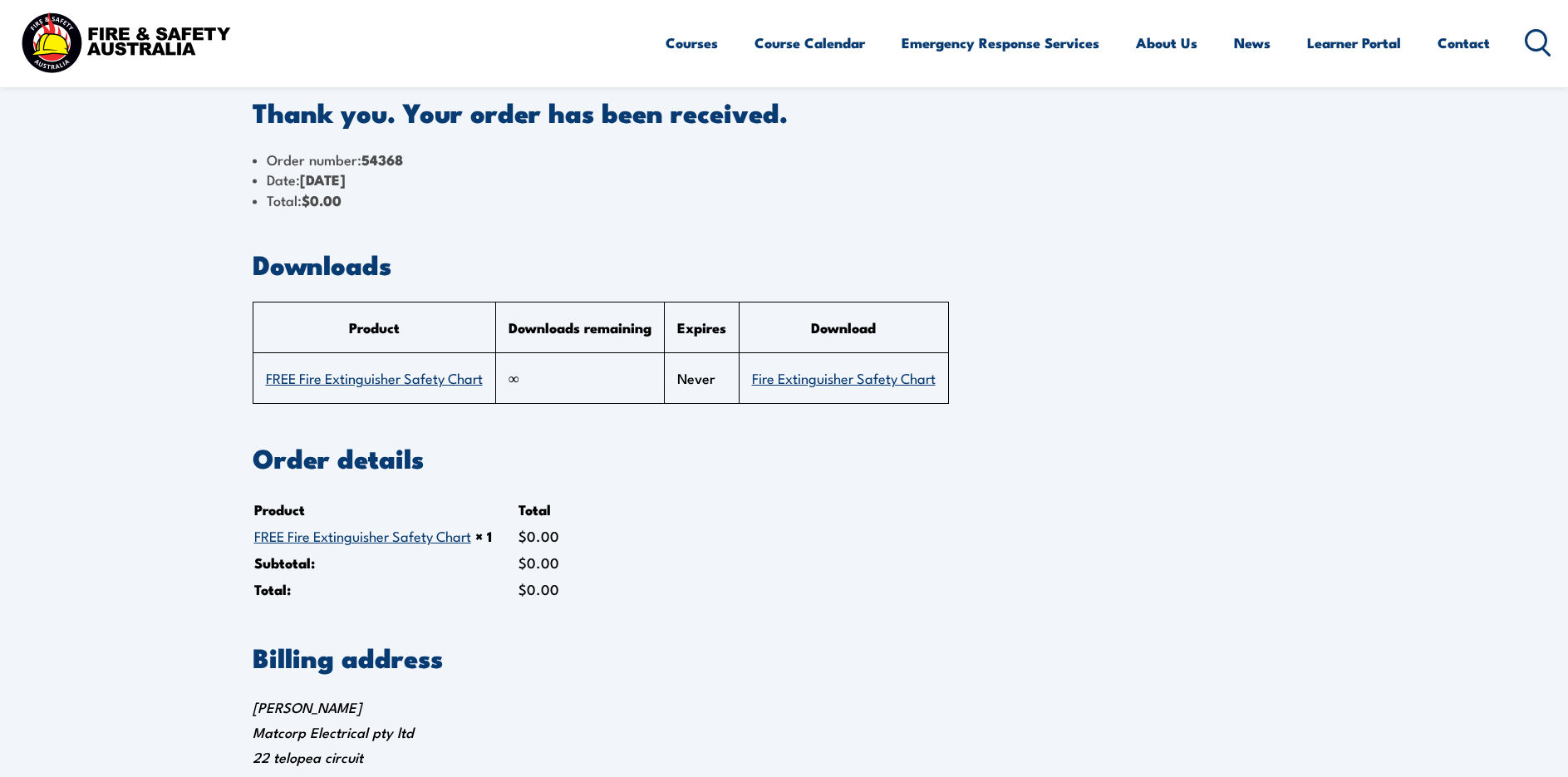
click at [793, 374] on link "Fire Extinguisher Safety Chart" at bounding box center [843, 376] width 183 height 20
